Goal: Task Accomplishment & Management: Manage account settings

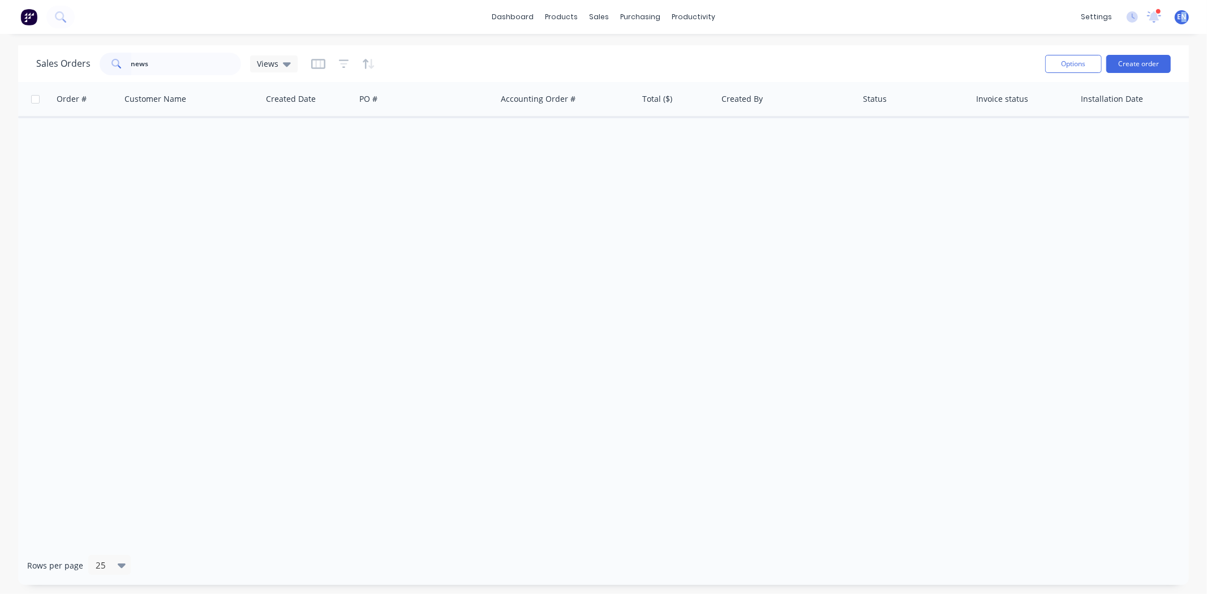
click at [1184, 19] on span "EN" at bounding box center [1182, 17] width 9 height 10
click at [1070, 119] on button "Profile" at bounding box center [1112, 119] width 150 height 23
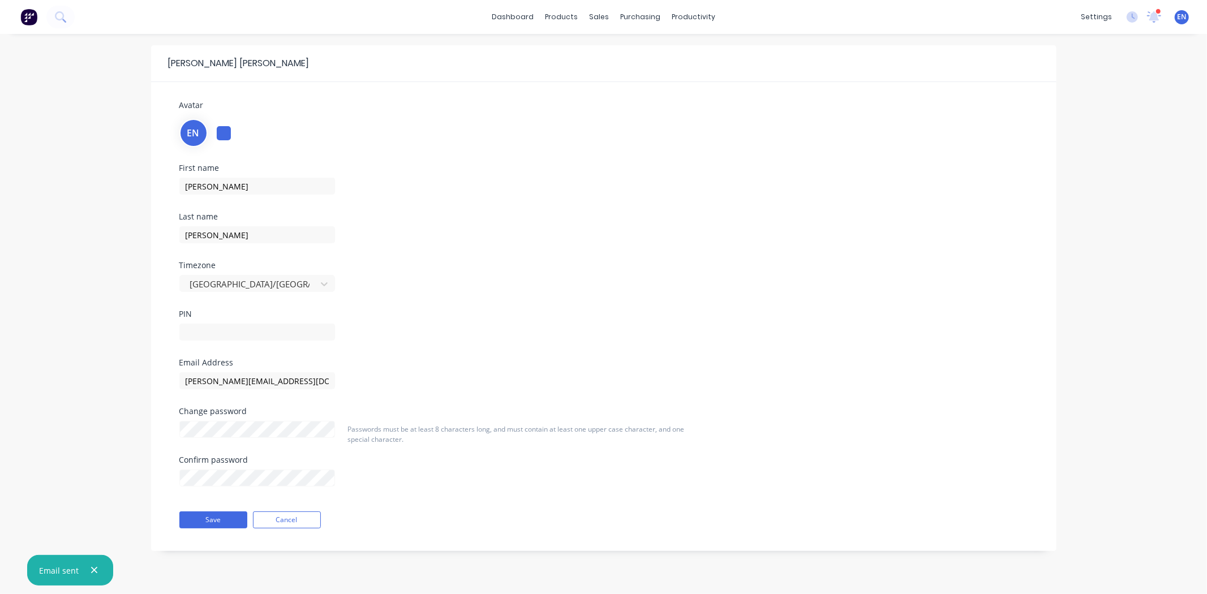
click at [32, 12] on img at bounding box center [28, 16] width 17 height 17
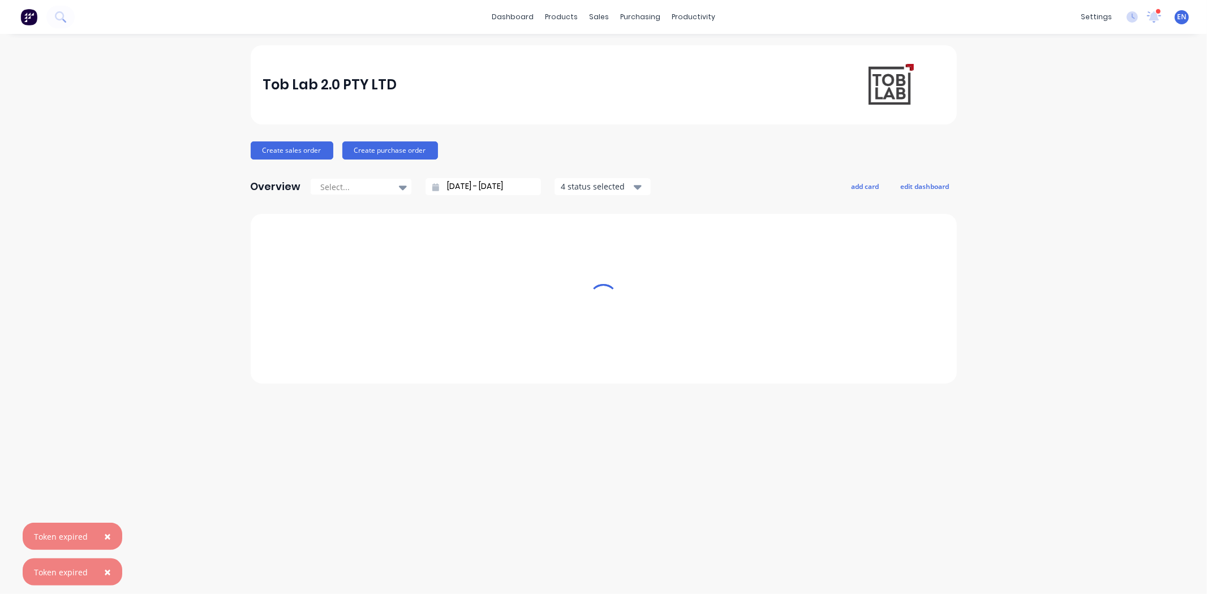
click at [1102, 15] on div "settings" at bounding box center [1096, 16] width 42 height 17
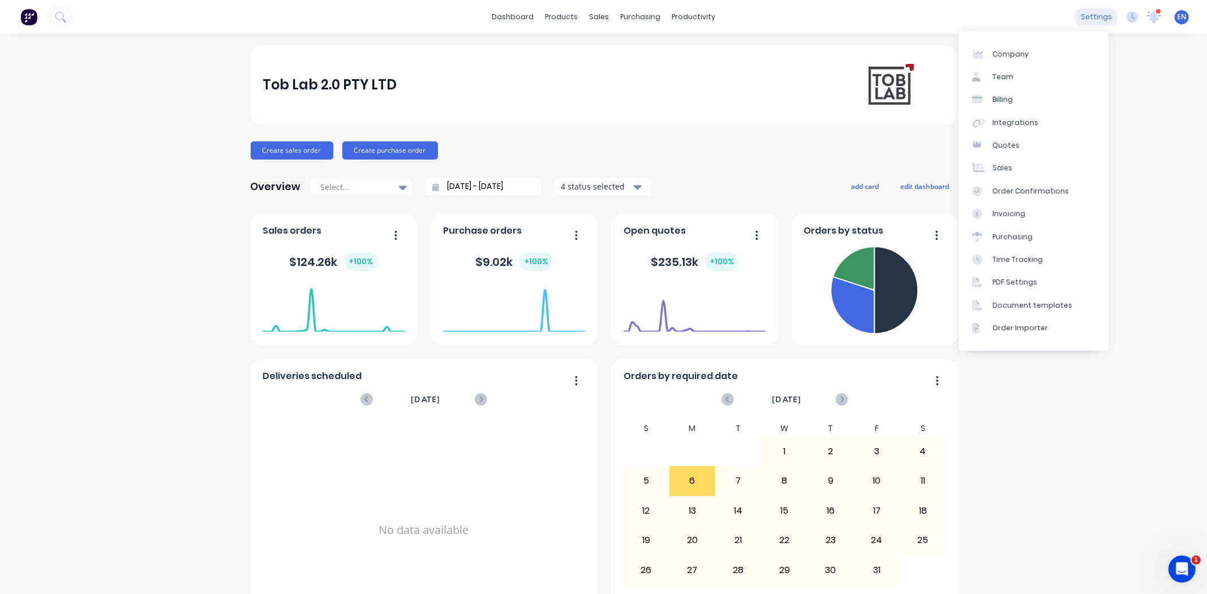
click at [1093, 19] on div "settings" at bounding box center [1096, 16] width 42 height 17
click at [1022, 74] on link "Team" at bounding box center [1034, 77] width 150 height 23
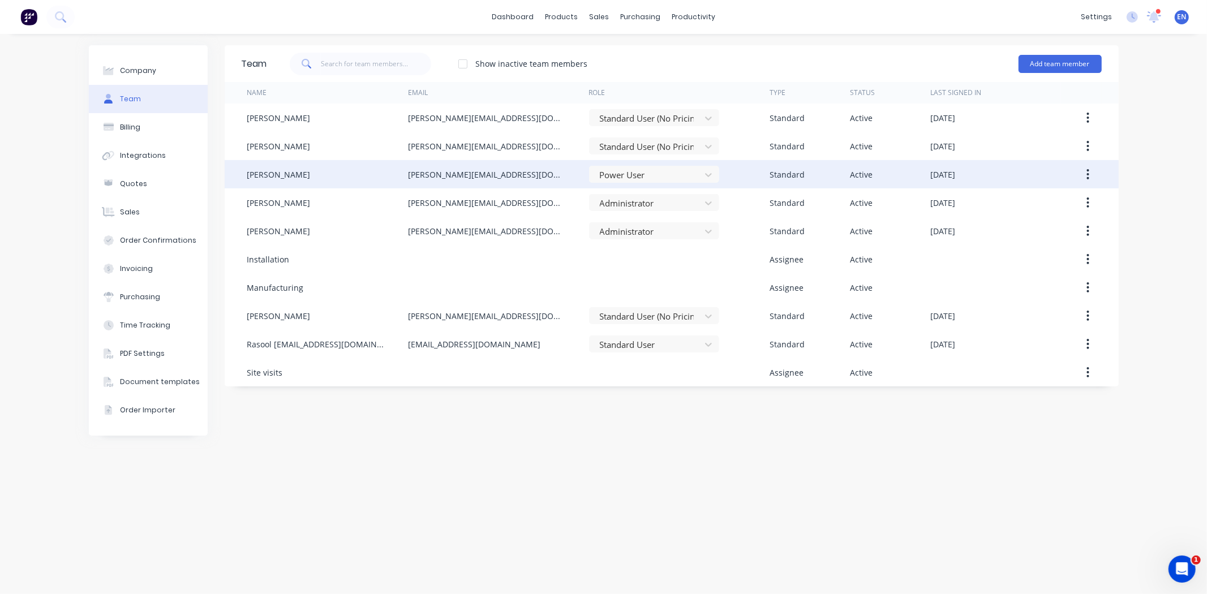
click at [1094, 173] on button "button" at bounding box center [1088, 174] width 27 height 20
click at [1014, 225] on div "Disable" at bounding box center [1047, 226] width 87 height 16
